Goal: Task Accomplishment & Management: Use online tool/utility

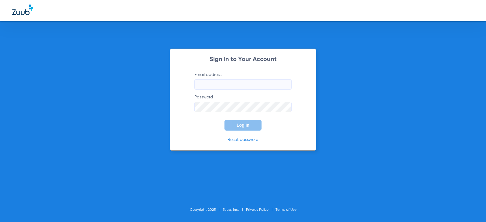
click at [214, 87] on input "Email address" at bounding box center [242, 84] width 97 height 10
type input "[EMAIL_ADDRESS][DOMAIN_NAME]"
click at [201, 100] on label "Password" at bounding box center [242, 103] width 97 height 18
click at [224, 120] on button "Log In" at bounding box center [242, 125] width 37 height 11
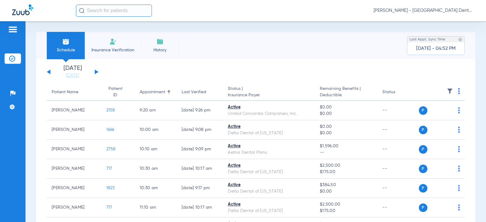
click at [96, 73] on button at bounding box center [97, 72] width 4 height 5
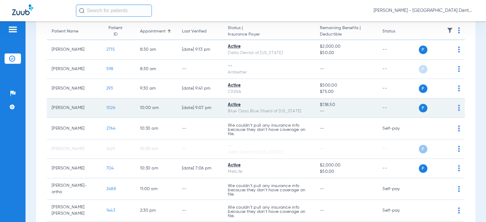
scroll to position [91, 0]
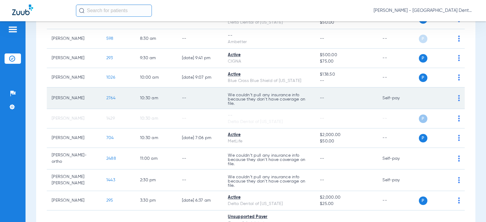
click at [453, 97] on div "P S" at bounding box center [439, 98] width 41 height 8
click at [458, 98] on img at bounding box center [459, 98] width 2 height 6
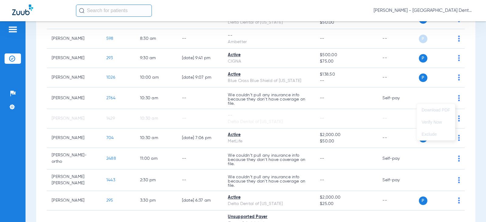
click at [350, 102] on div at bounding box center [243, 111] width 486 height 222
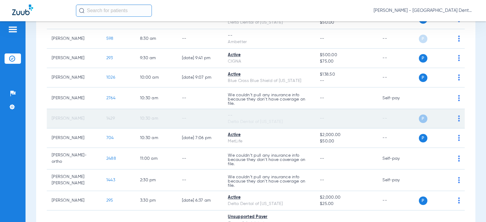
drag, startPoint x: 264, startPoint y: 123, endPoint x: 297, endPoint y: 118, distance: 33.1
click at [264, 123] on div "Delta Dental of [US_STATE]" at bounding box center [269, 122] width 82 height 6
click at [455, 117] on td "P S" at bounding box center [442, 118] width 46 height 19
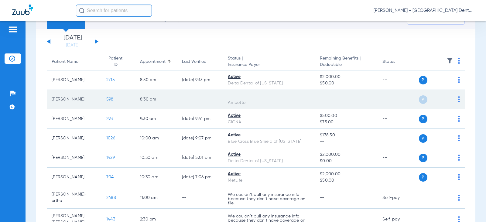
scroll to position [0, 0]
